Goal: Task Accomplishment & Management: Manage account settings

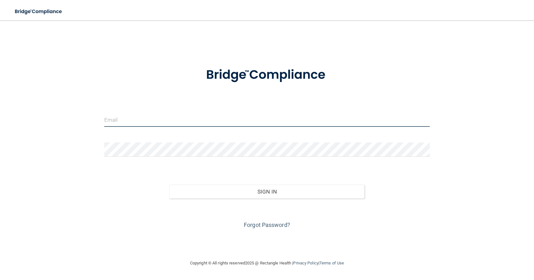
type input "[EMAIL_ADDRESS][DOMAIN_NAME]"
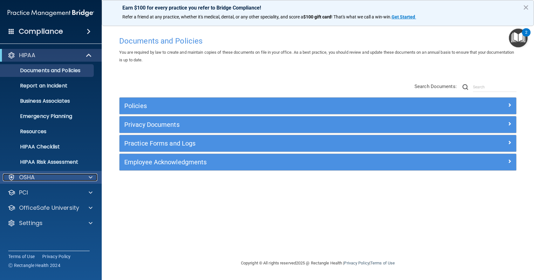
click at [85, 179] on div at bounding box center [90, 178] width 16 height 8
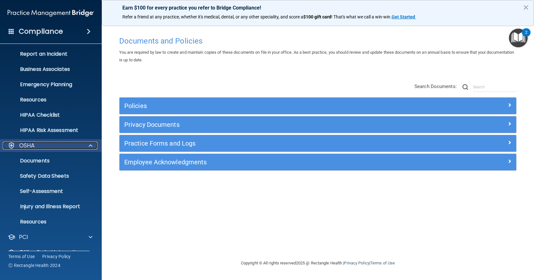
scroll to position [60, 0]
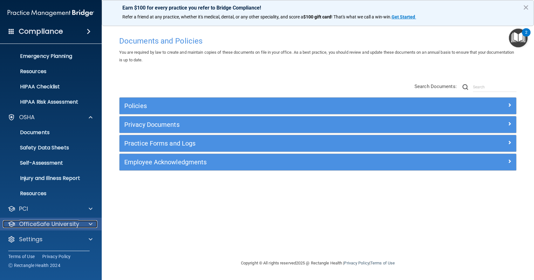
click at [90, 224] on span at bounding box center [91, 224] width 4 height 8
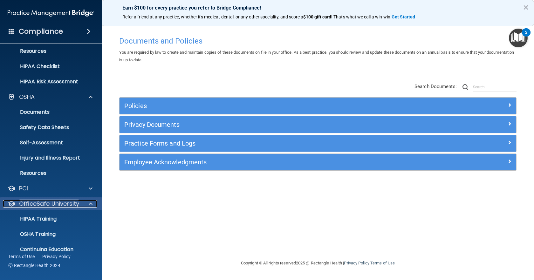
scroll to position [106, 0]
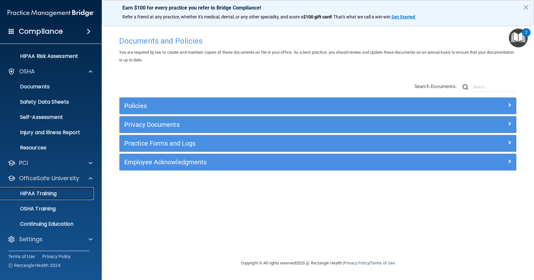
click at [52, 191] on p "HIPAA Training" at bounding box center [30, 193] width 52 height 6
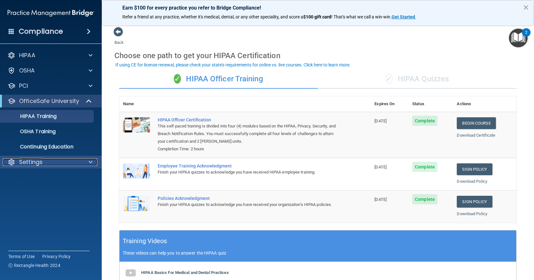
click at [94, 162] on div at bounding box center [90, 162] width 16 height 8
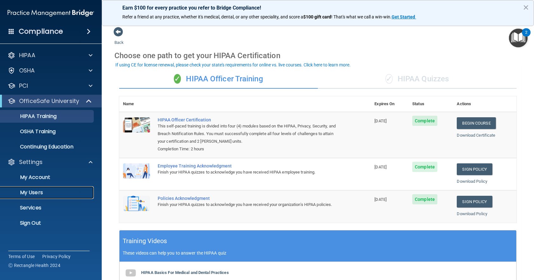
click at [33, 193] on p "My Users" at bounding box center [47, 192] width 87 height 6
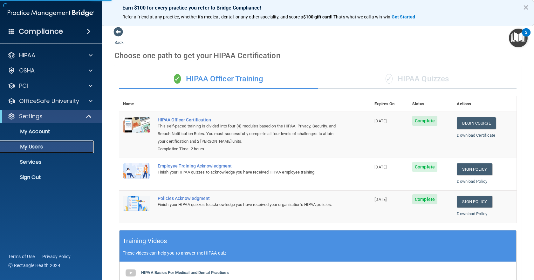
select select "20"
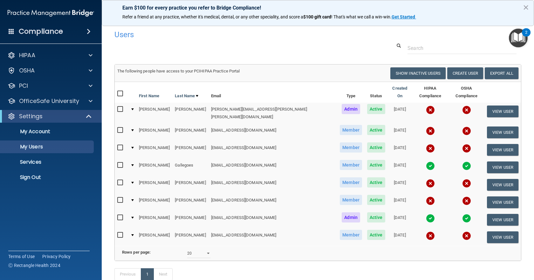
click at [120, 198] on input "checkbox" at bounding box center [120, 200] width 7 height 5
checkbox input "true"
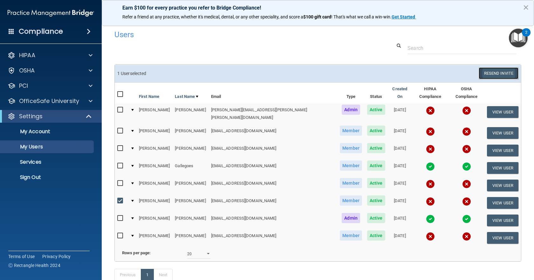
click at [492, 73] on button "Resend Invite" at bounding box center [499, 73] width 40 height 12
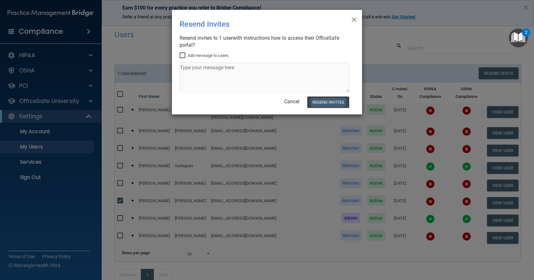
click at [340, 101] on button "Resend Invites" at bounding box center [328, 102] width 42 height 12
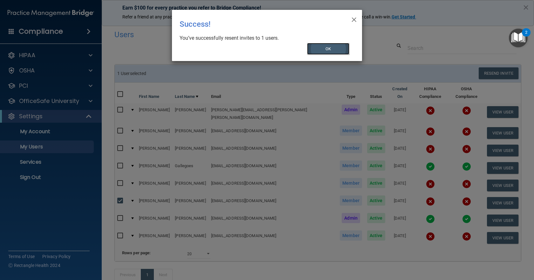
click at [334, 51] on button "OK" at bounding box center [328, 49] width 43 height 12
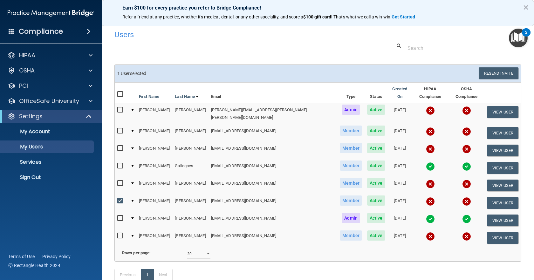
click at [120, 233] on input "checkbox" at bounding box center [120, 235] width 7 height 5
checkbox input "true"
click at [118, 181] on input "checkbox" at bounding box center [120, 183] width 7 height 5
checkbox input "true"
click at [120, 198] on input "checkbox" at bounding box center [120, 200] width 7 height 5
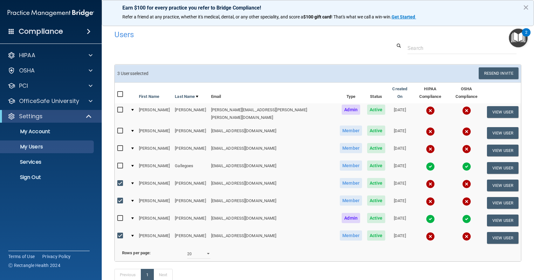
checkbox input "false"
click at [120, 145] on label at bounding box center [121, 148] width 8 height 7
click at [120, 146] on input "checkbox" at bounding box center [120, 148] width 7 height 5
checkbox input "true"
click at [118, 128] on input "checkbox" at bounding box center [120, 130] width 7 height 5
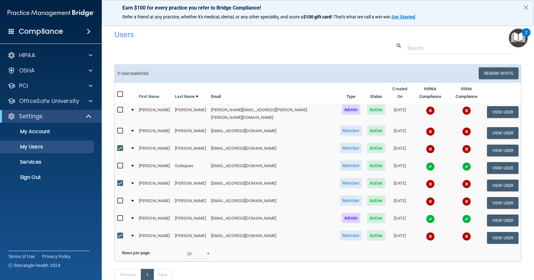
checkbox input "true"
click at [497, 74] on button "Resend Invite" at bounding box center [499, 73] width 40 height 12
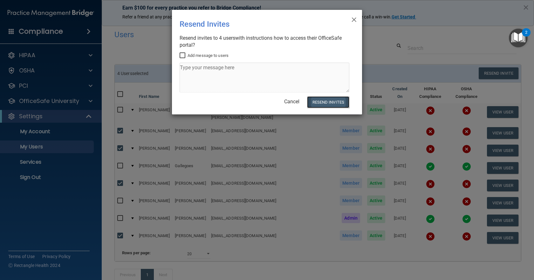
click at [325, 102] on button "Resend Invites" at bounding box center [328, 102] width 42 height 12
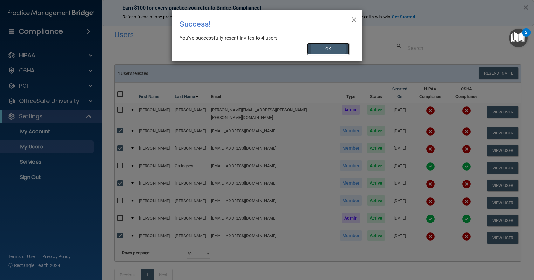
click at [325, 51] on button "OK" at bounding box center [328, 49] width 43 height 12
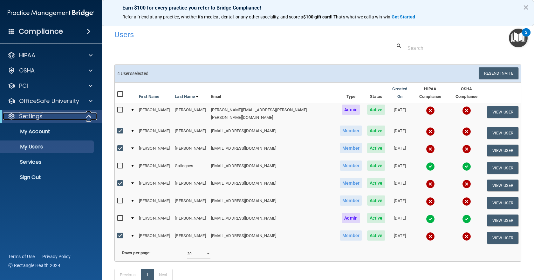
click at [89, 116] on span at bounding box center [89, 117] width 5 height 8
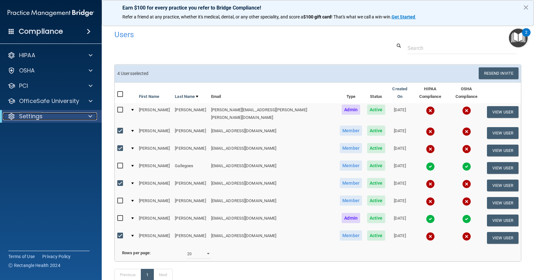
click at [89, 116] on span at bounding box center [90, 117] width 4 height 8
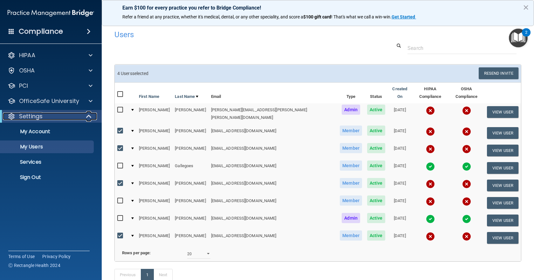
click at [89, 116] on span at bounding box center [89, 117] width 5 height 8
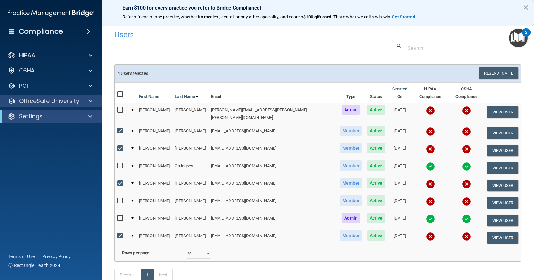
click at [92, 105] on div "OfficeSafe University" at bounding box center [51, 101] width 102 height 13
click at [91, 102] on span at bounding box center [91, 101] width 4 height 8
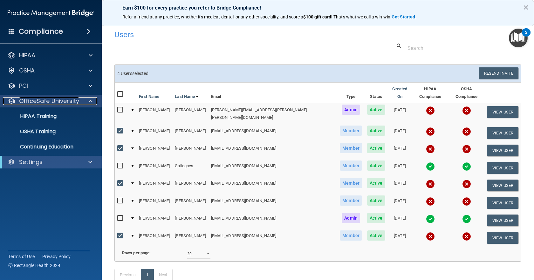
click at [91, 100] on span at bounding box center [91, 101] width 4 height 8
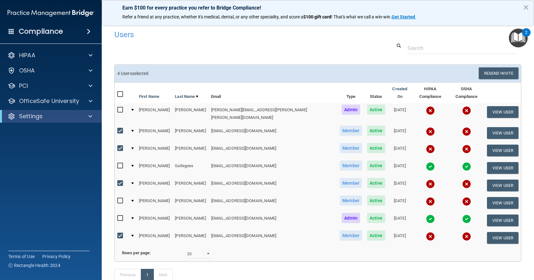
click at [528, 30] on div "2" at bounding box center [526, 32] width 9 height 8
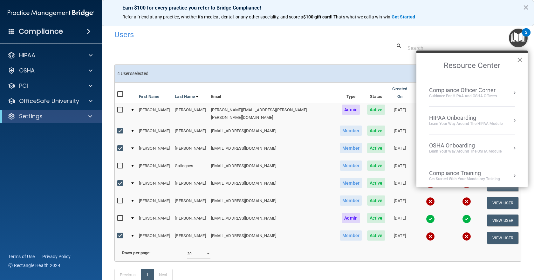
click at [518, 58] on button "×" at bounding box center [520, 60] width 6 height 10
